Goal: Transaction & Acquisition: Purchase product/service

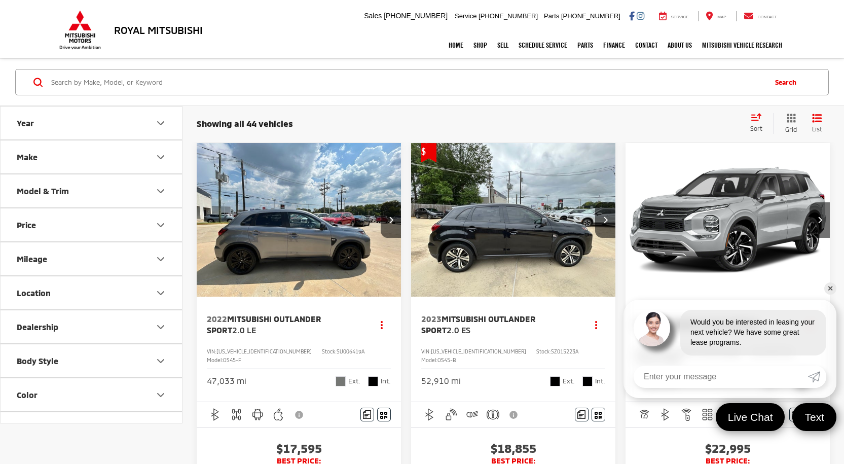
click at [141, 254] on button "Mileage" at bounding box center [92, 258] width 182 height 33
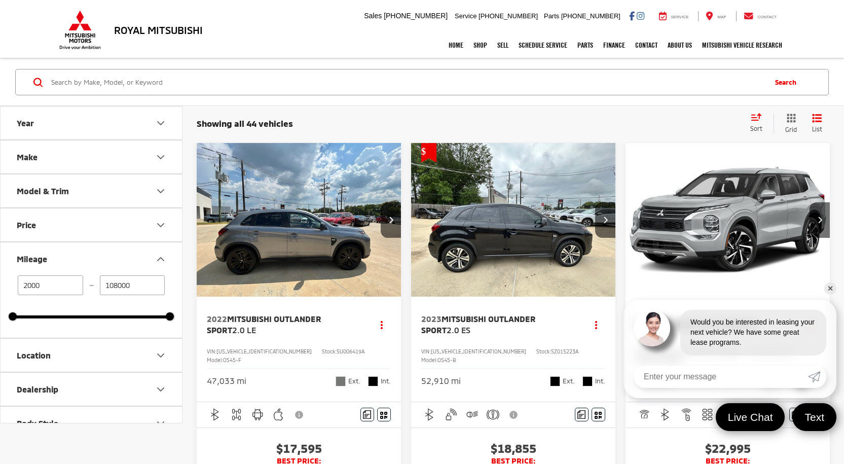
click at [141, 254] on button "Mileage" at bounding box center [92, 258] width 182 height 33
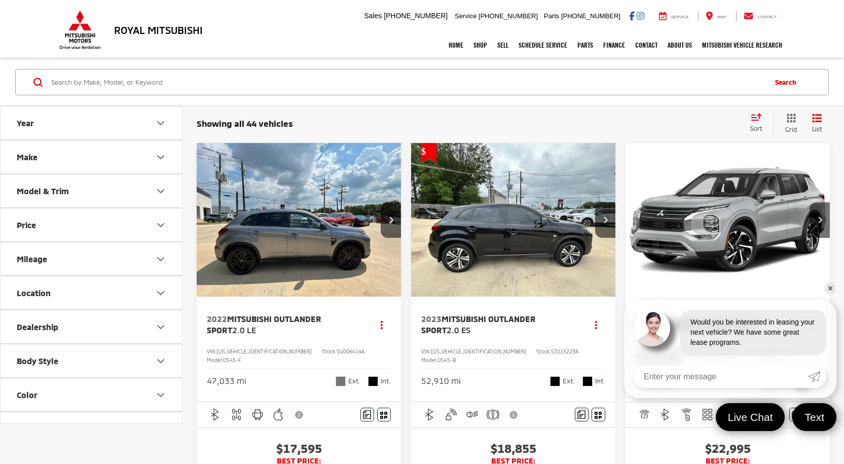
click at [138, 128] on button "Year" at bounding box center [92, 122] width 182 height 33
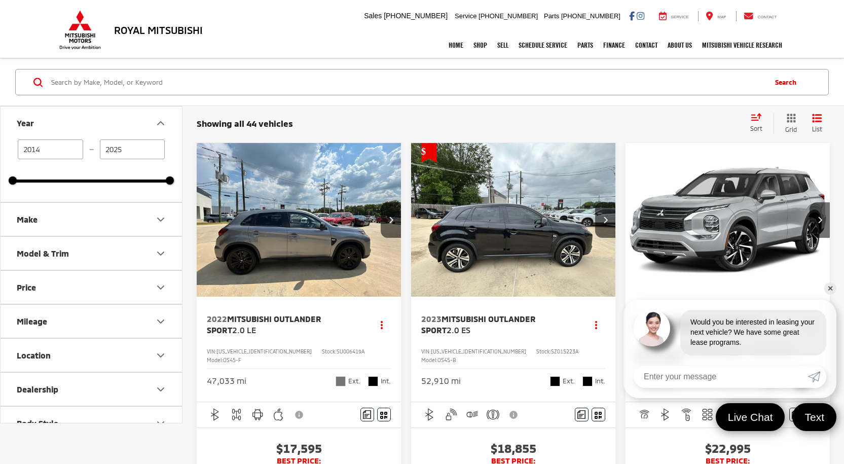
click at [135, 133] on button "Year" at bounding box center [92, 122] width 182 height 33
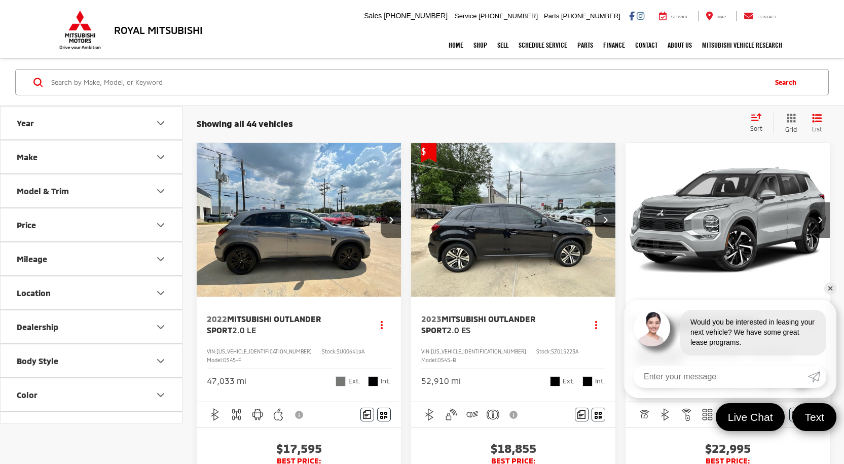
click at [149, 354] on button "Body Style" at bounding box center [92, 360] width 182 height 33
click at [304, 83] on input "Search by Make, Model, or Keyword" at bounding box center [407, 82] width 715 height 24
click at [305, 69] on div "Search" at bounding box center [422, 82] width 814 height 26
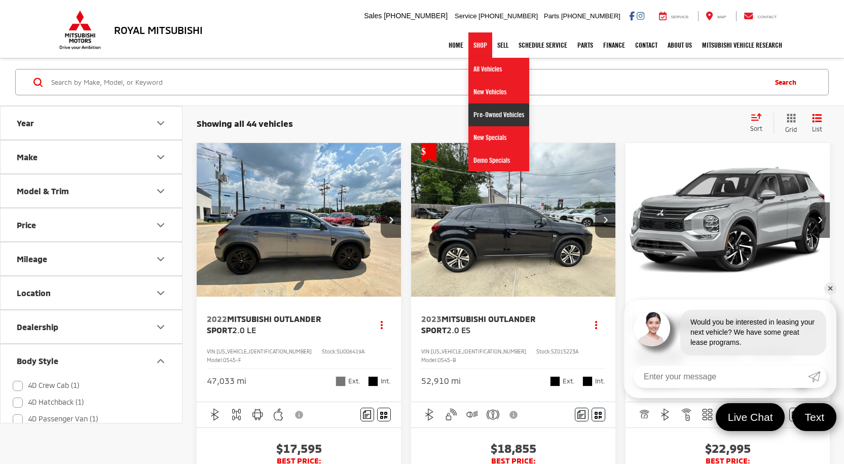
click at [475, 111] on link "Pre-Owned Vehicles" at bounding box center [498, 114] width 61 height 23
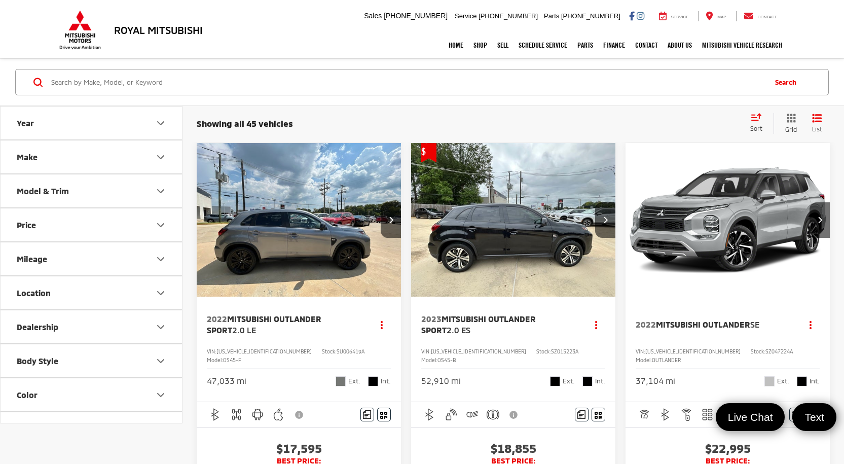
click at [759, 123] on div "Sort" at bounding box center [759, 123] width 28 height 20
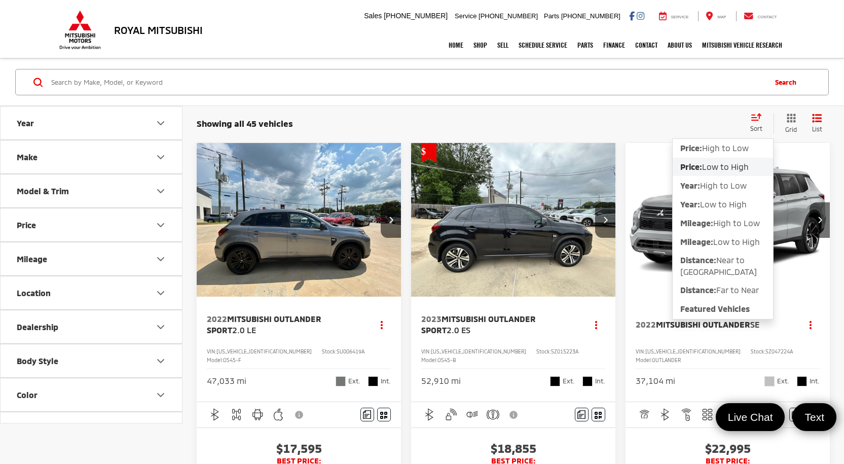
click at [579, 110] on div "Showing all 45 vehicles Clear All + 0 test Sort Price: High to Low Price: Low t…" at bounding box center [512, 123] width 661 height 37
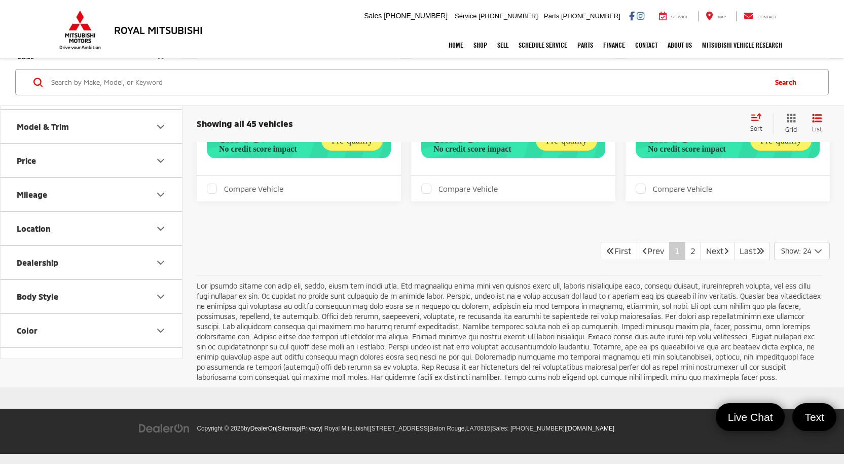
scroll to position [3884, 0]
click at [702, 260] on link "Next" at bounding box center [717, 251] width 34 height 18
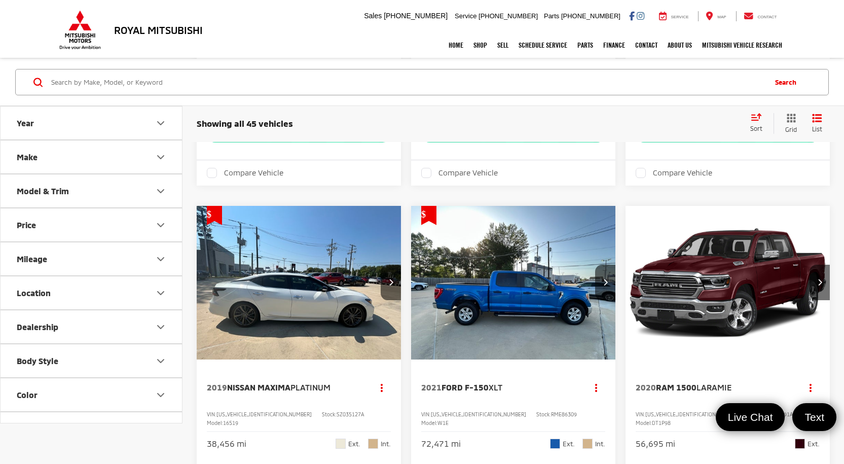
scroll to position [2433, 0]
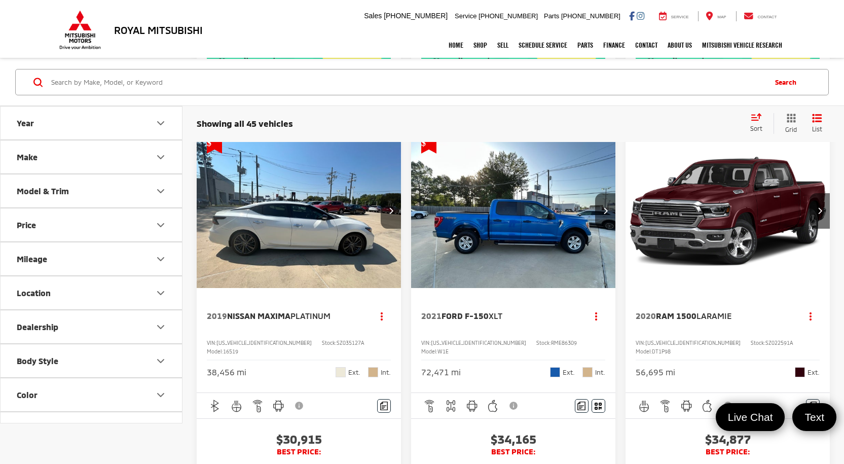
click at [73, 326] on button "Dealership" at bounding box center [92, 326] width 182 height 33
click at [16, 352] on label "Royal Mitsubishi (45)" at bounding box center [54, 351] width 82 height 17
click at [13, 346] on input "Royal Mitsubishi (45)" at bounding box center [13, 345] width 1 height 1
checkbox input "true"
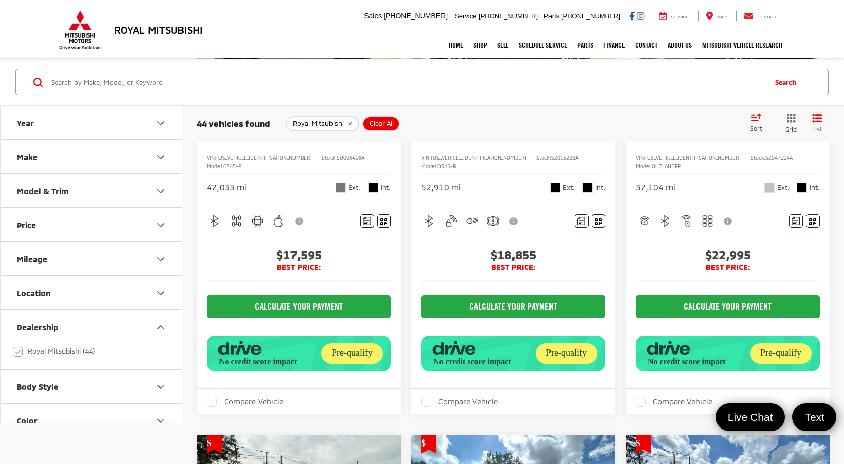
scroll to position [304, 0]
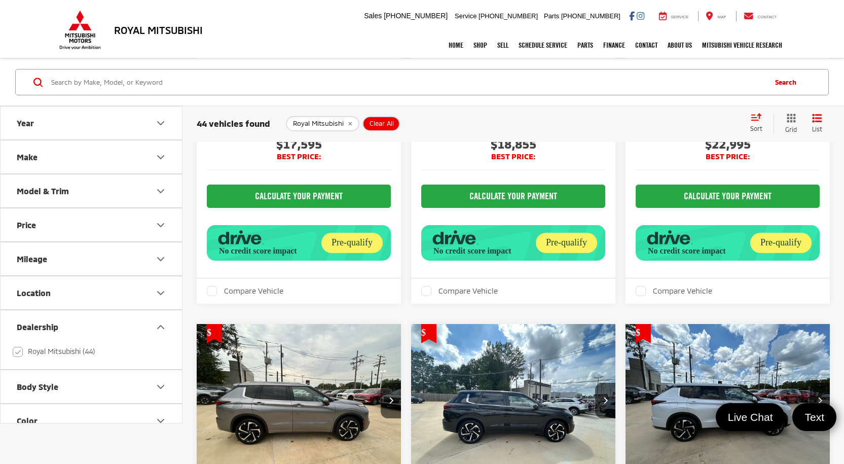
click at [82, 193] on button "Model & Trim" at bounding box center [92, 190] width 182 height 33
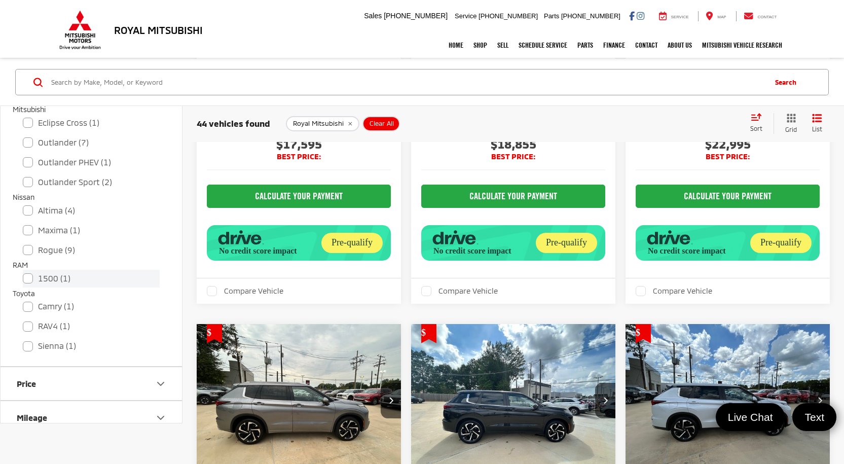
scroll to position [405, 0]
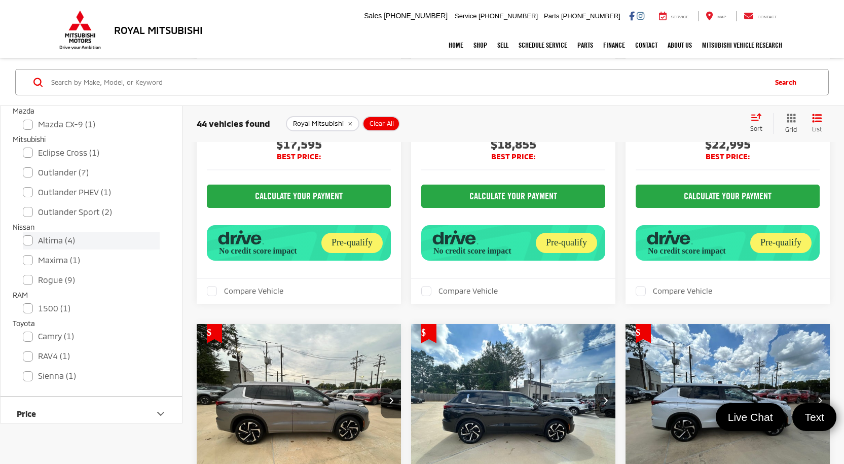
click at [28, 240] on label "Altima (4)" at bounding box center [91, 241] width 137 height 18
click at [23, 234] on input "Altima (4)" at bounding box center [23, 234] width 1 height 1
checkbox input "true"
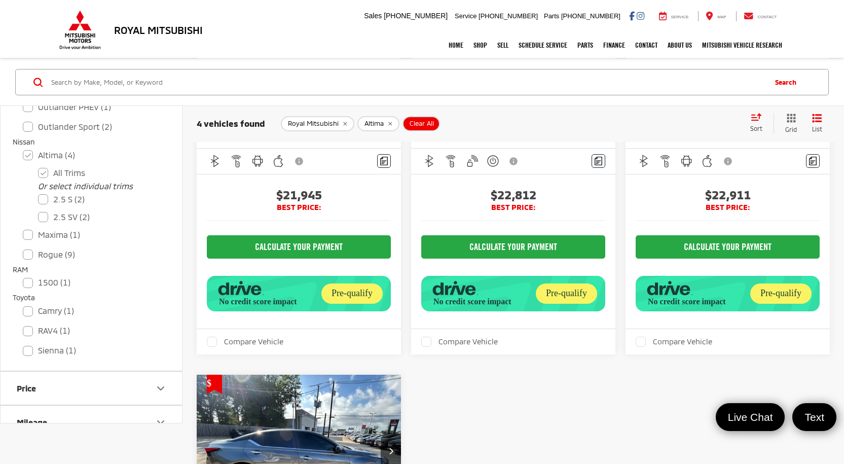
scroll to position [558, 0]
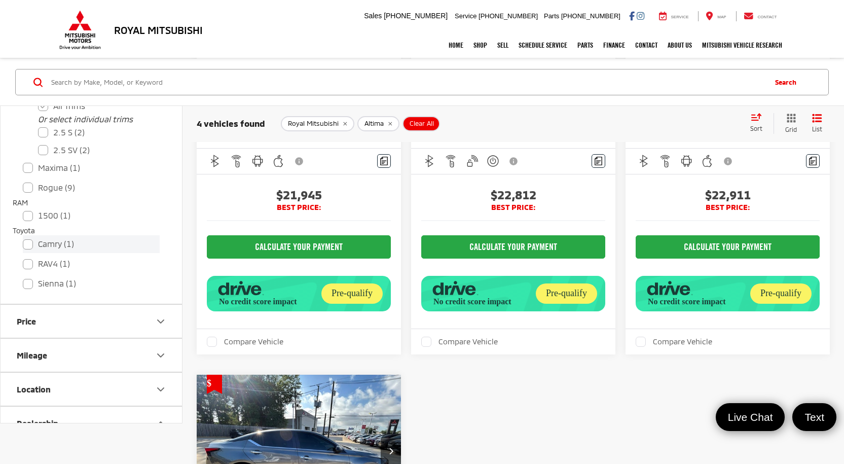
click at [31, 247] on label "Camry (1)" at bounding box center [91, 244] width 137 height 18
click at [23, 238] on input "Camry (1)" at bounding box center [23, 237] width 1 height 1
checkbox input "true"
